Goal: Task Accomplishment & Management: Manage account settings

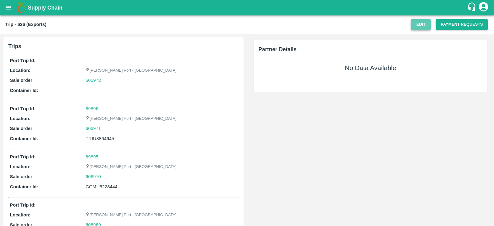
click at [418, 22] on button "Edit" at bounding box center [421, 24] width 20 height 11
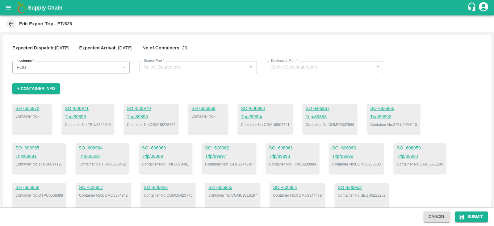
type input "[PERSON_NAME] Port - [GEOGRAPHIC_DATA]"
type input "Umm Qasr"
type input "CMA CGM AGENCIES INDIA PVT"
click at [35, 90] on button "+ Container Info" at bounding box center [36, 88] width 48 height 11
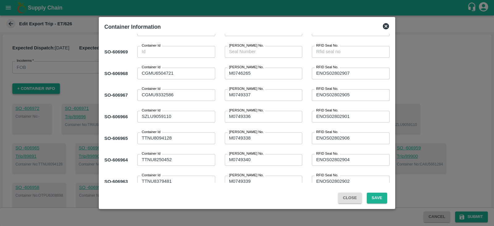
click at [219, 109] on div "SO- 606966 Container Id SZLU9059110 x Container Id Sl Seal No. M0749336 x Sl Se…" at bounding box center [247, 117] width 286 height 22
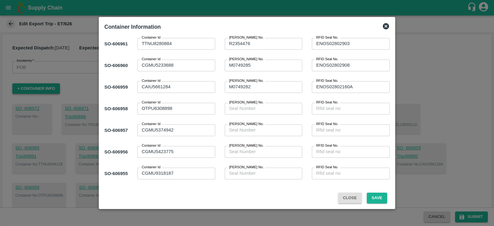
scroll to position [244, 0]
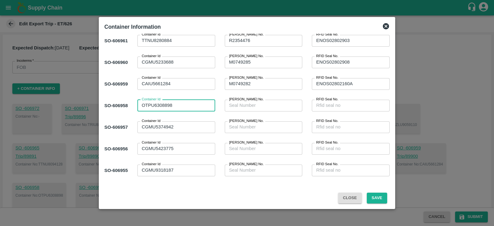
click at [190, 108] on textarea "OTPU6308898" at bounding box center [176, 105] width 69 height 6
type textarea "O"
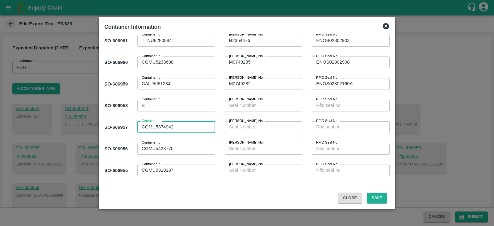
click at [189, 128] on textarea "CGMU5374942" at bounding box center [176, 127] width 69 height 6
type textarea "C"
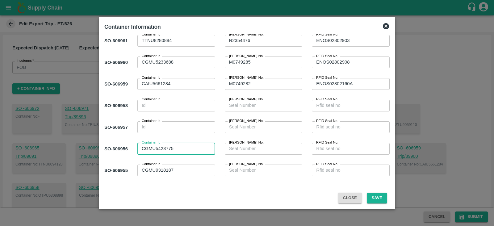
click at [192, 149] on textarea "CGMU5423775" at bounding box center [176, 149] width 69 height 6
type textarea "C"
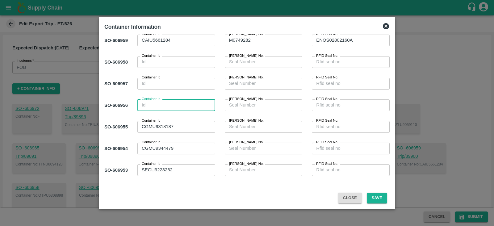
scroll to position [287, 0]
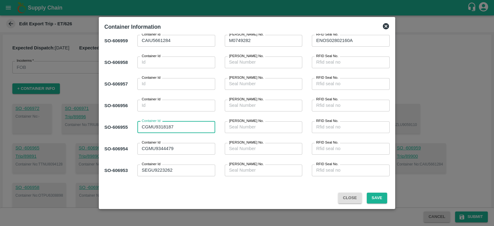
click at [186, 124] on textarea "CGMU9318187" at bounding box center [176, 127] width 69 height 6
type textarea "C"
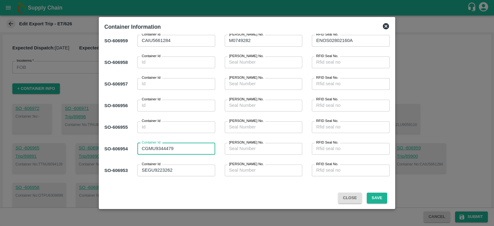
click at [192, 146] on textarea "CGMU9344479" at bounding box center [176, 149] width 69 height 6
type textarea "C"
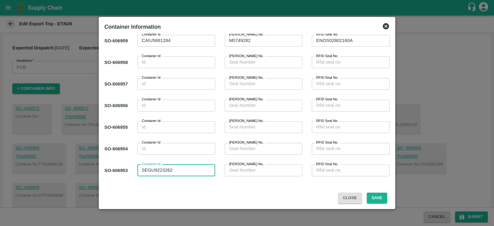
click at [190, 172] on textarea "SEGU9223262" at bounding box center [176, 170] width 69 height 6
type textarea "S"
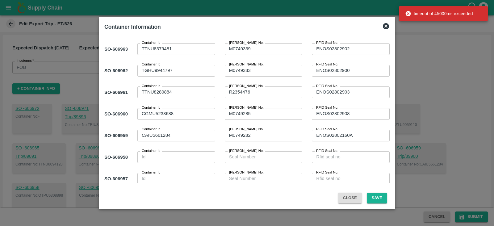
scroll to position [288, 0]
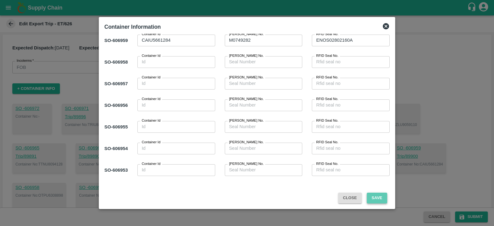
click at [371, 197] on button "Save" at bounding box center [377, 198] width 20 height 11
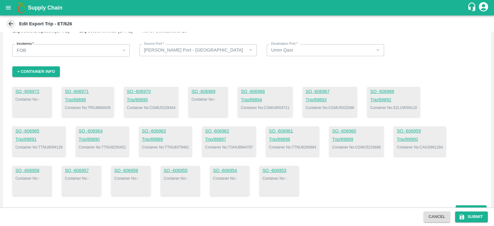
scroll to position [15, 0]
